Goal: Information Seeking & Learning: Compare options

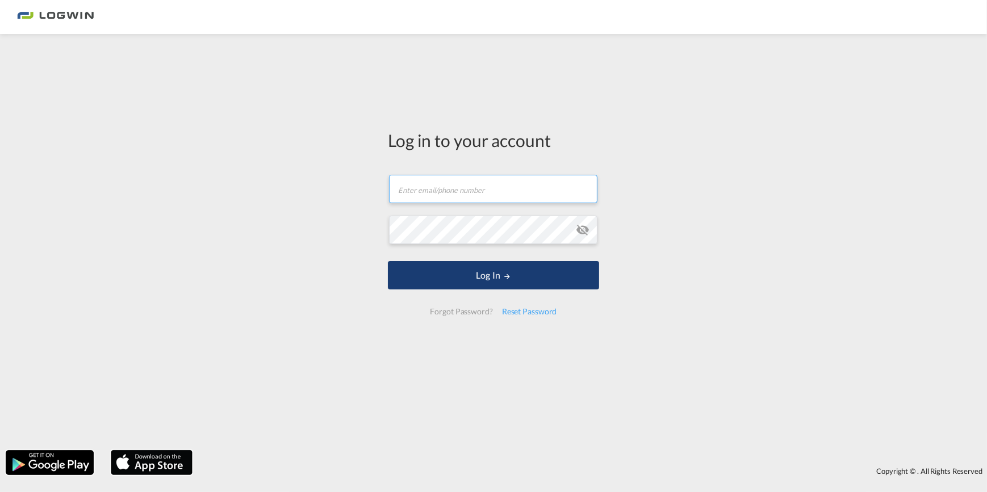
type input "[PERSON_NAME][EMAIL_ADDRESS][PERSON_NAME][DOMAIN_NAME]"
click at [477, 273] on button "Log In" at bounding box center [493, 275] width 211 height 28
